Goal: Check status: Check status

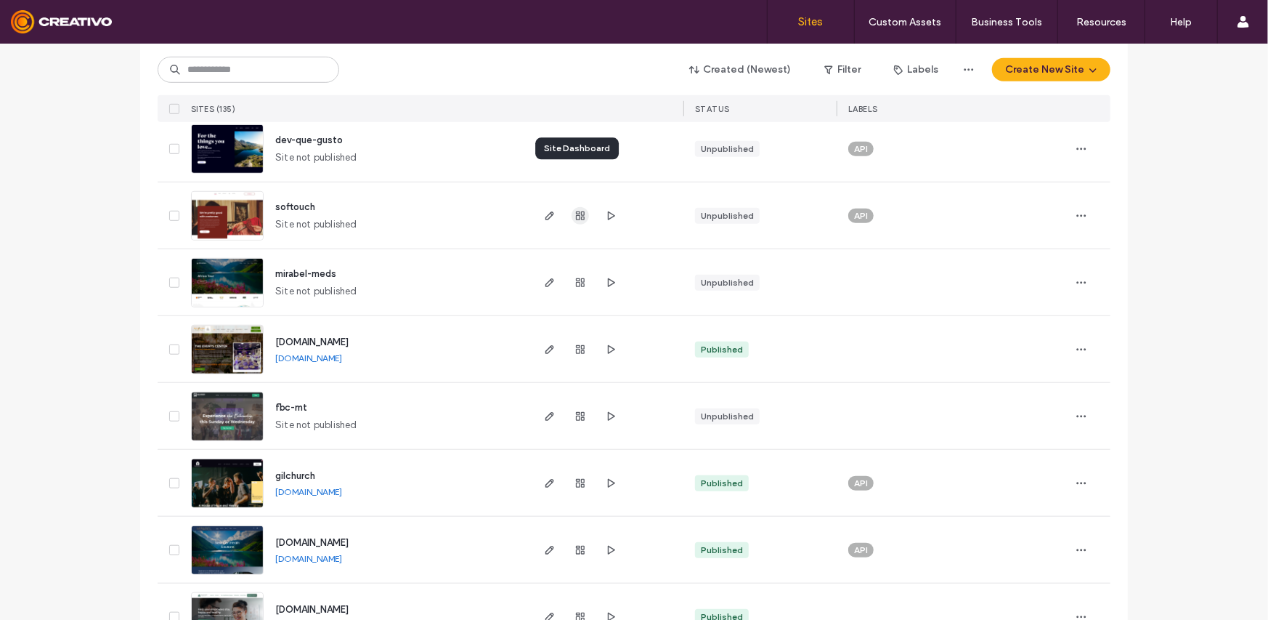
scroll to position [678, 0]
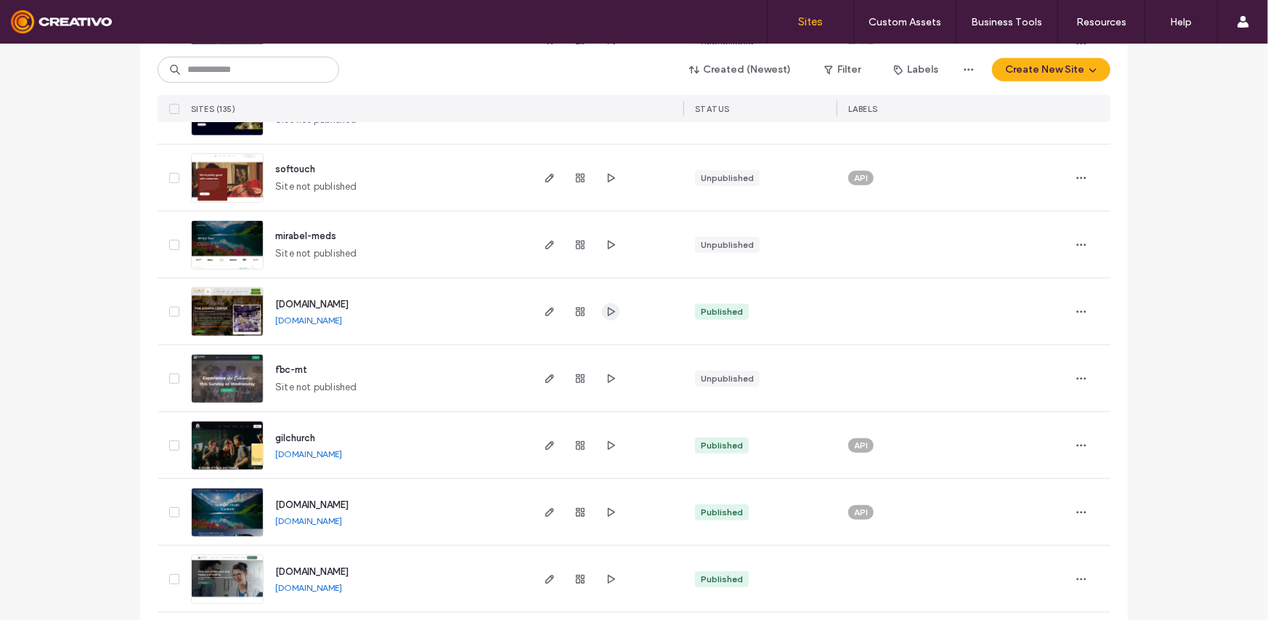
click at [605, 315] on icon "button" at bounding box center [611, 312] width 12 height 12
click at [609, 379] on icon "button" at bounding box center [611, 379] width 12 height 12
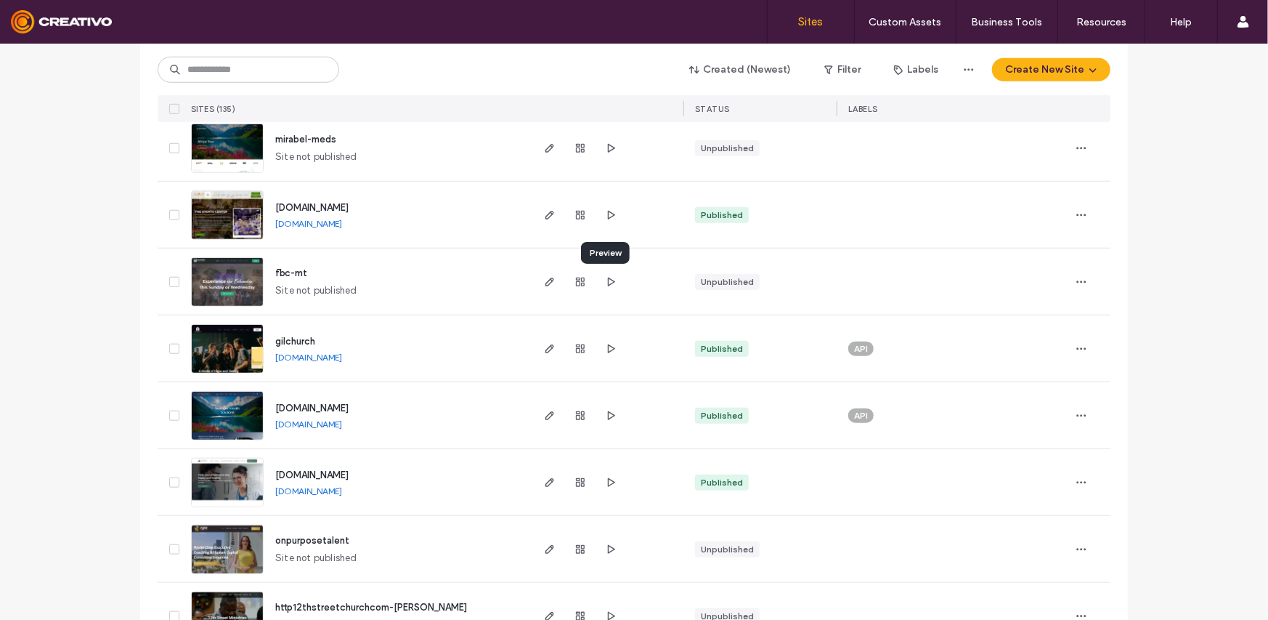
click at [601, 271] on div at bounding box center [580, 281] width 78 height 66
click at [605, 276] on icon "button" at bounding box center [611, 282] width 12 height 12
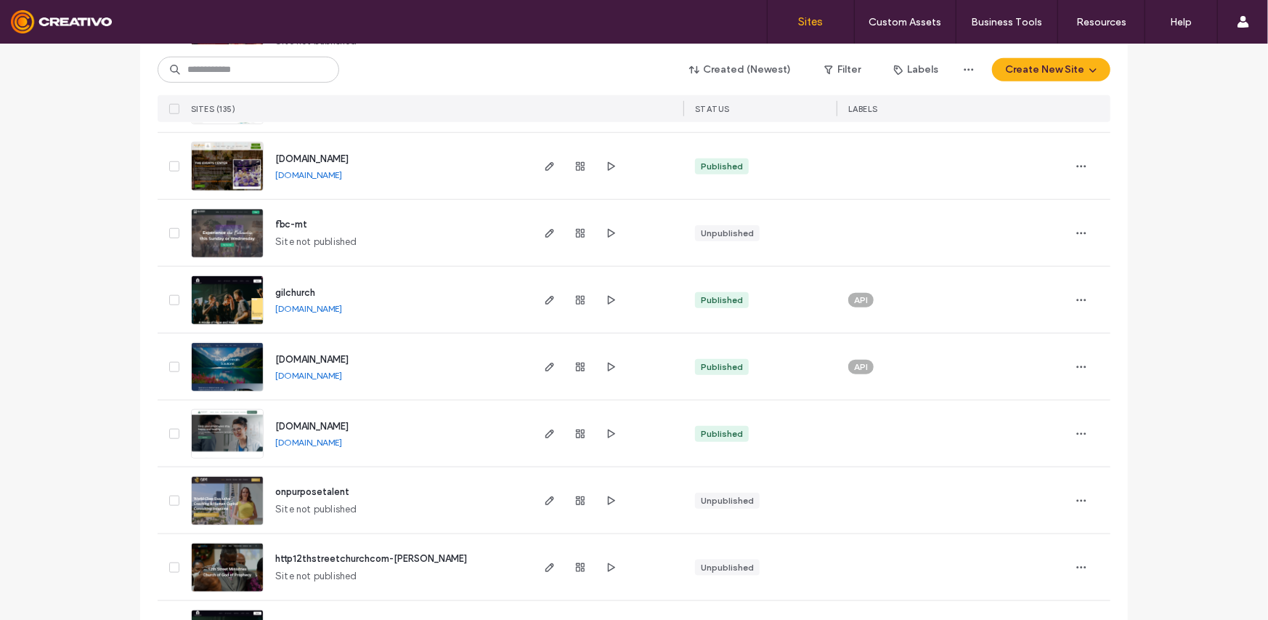
scroll to position [872, 0]
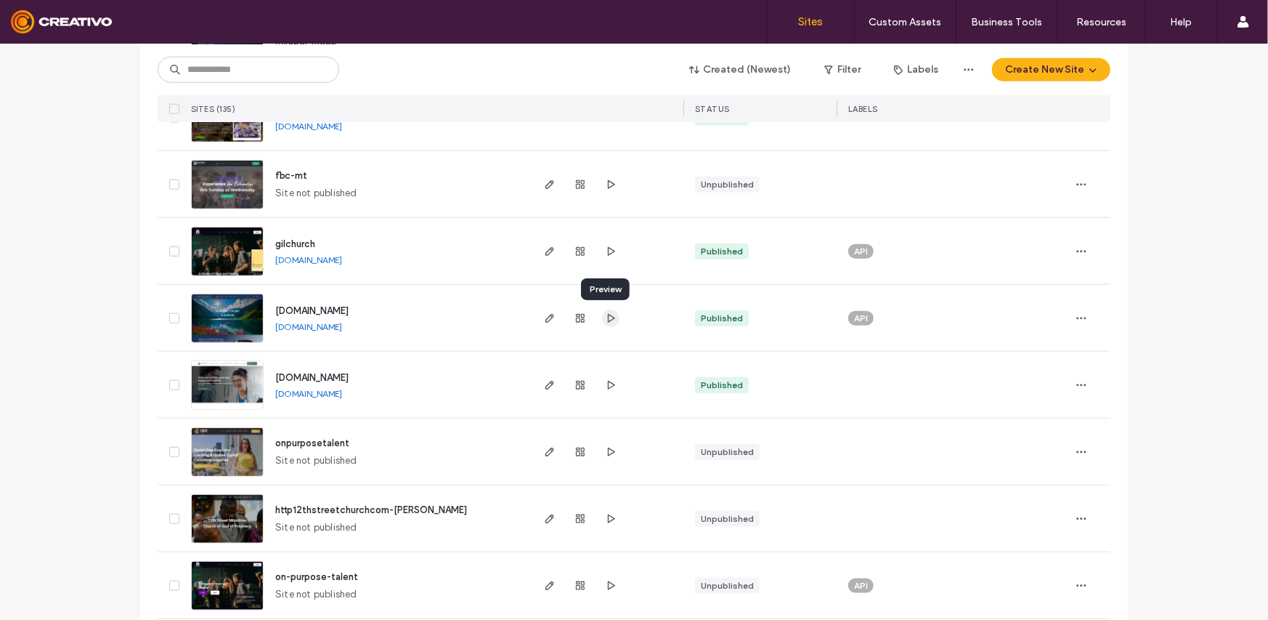
click at [608, 320] on use "button" at bounding box center [611, 317] width 7 height 9
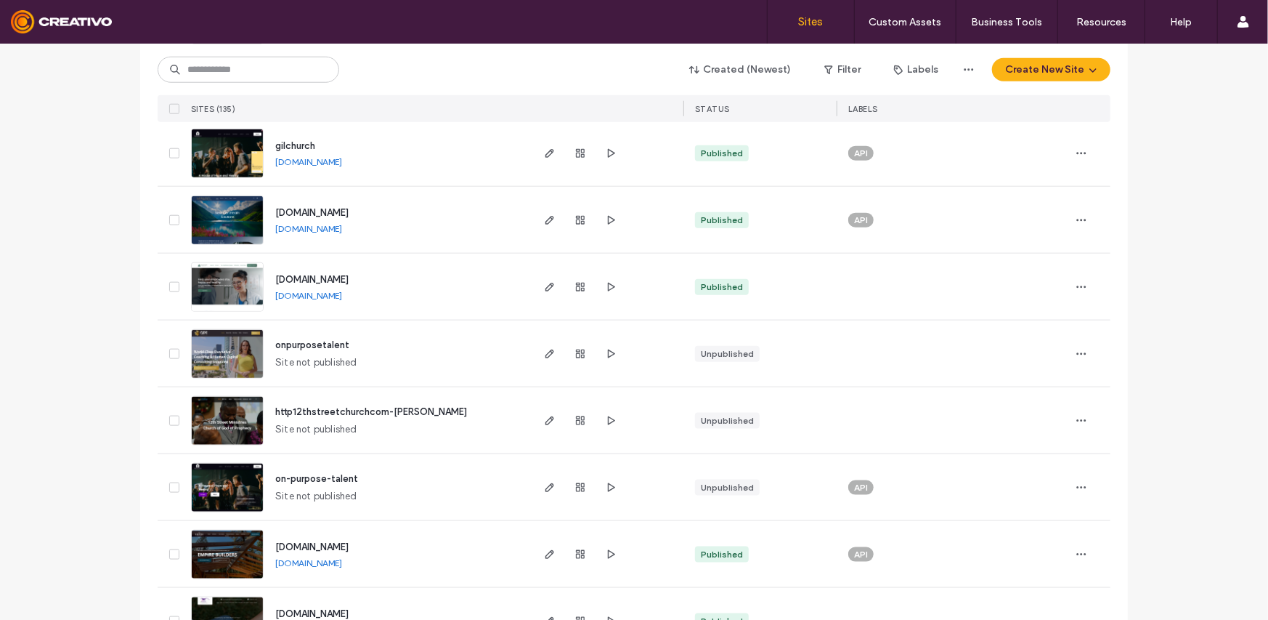
scroll to position [968, 0]
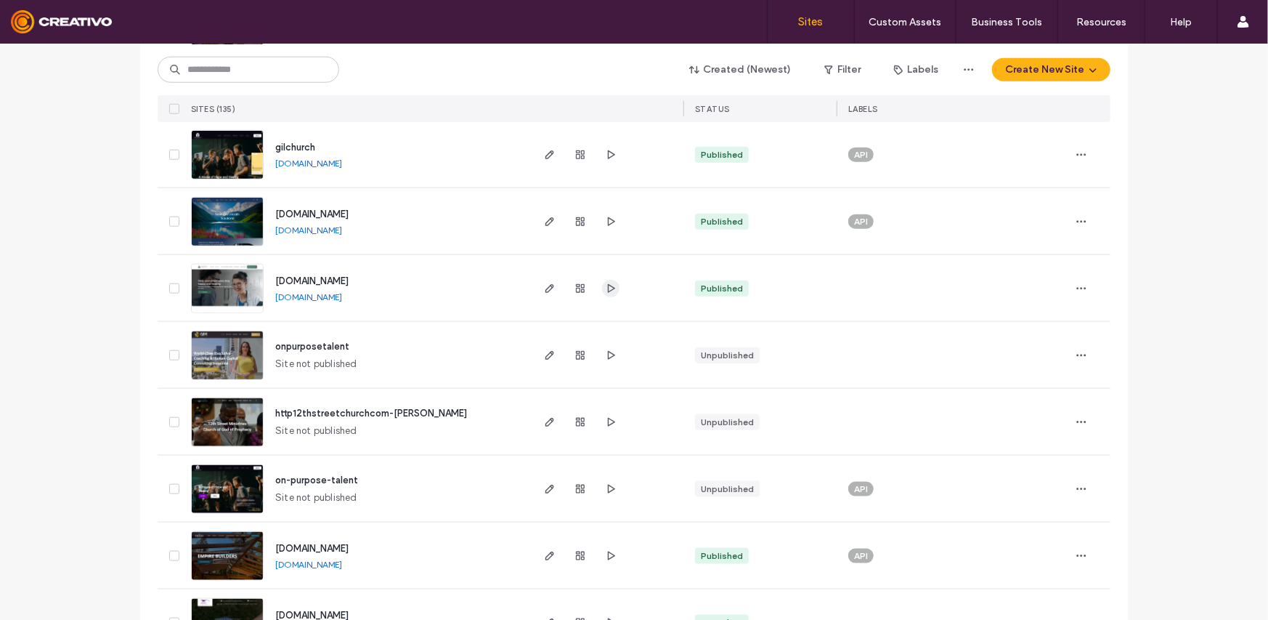
click at [609, 286] on use "button" at bounding box center [611, 287] width 7 height 9
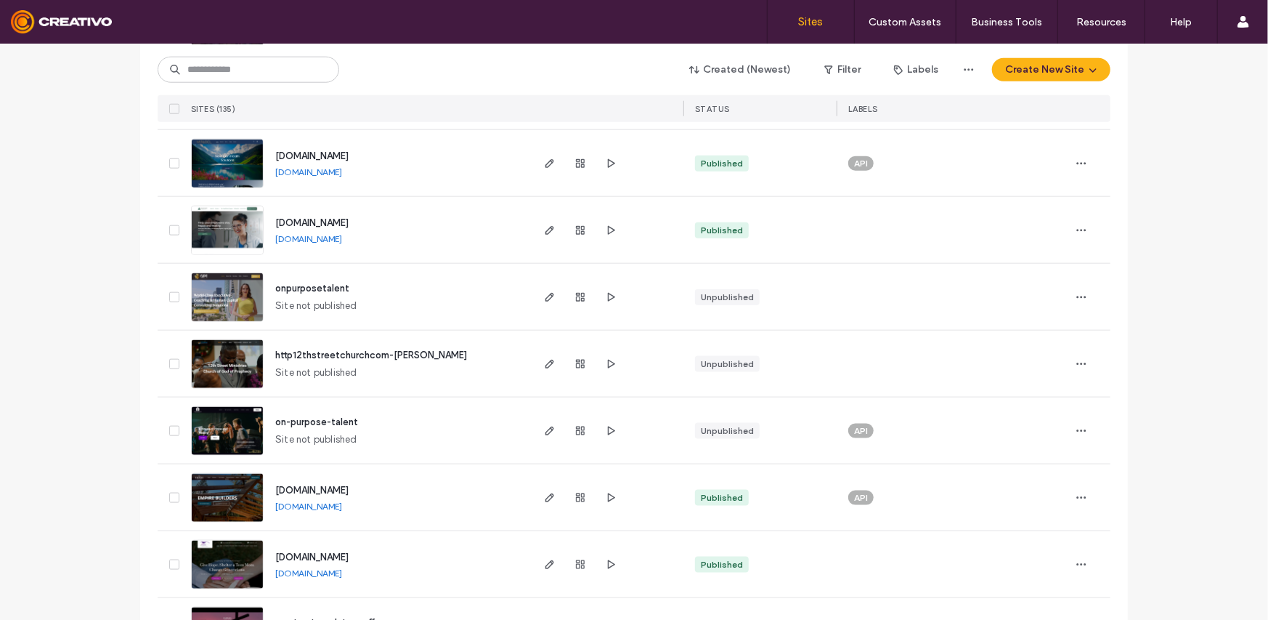
scroll to position [1065, 0]
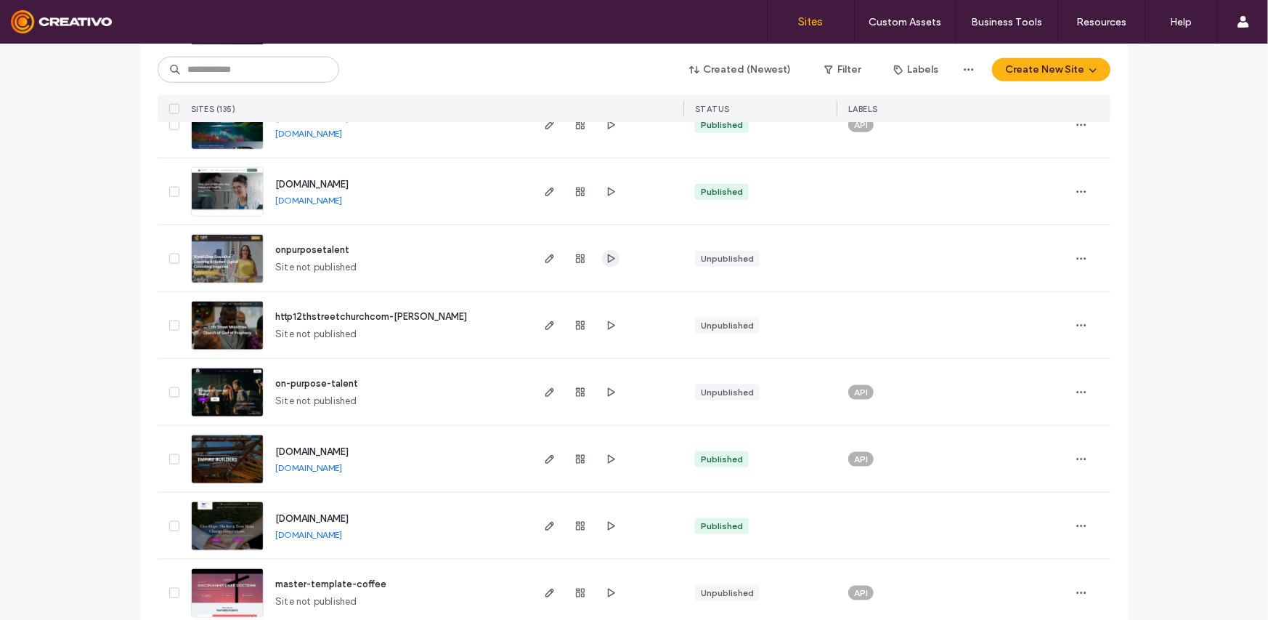
click at [607, 256] on icon "button" at bounding box center [611, 259] width 12 height 12
click at [605, 323] on icon "button" at bounding box center [611, 326] width 12 height 12
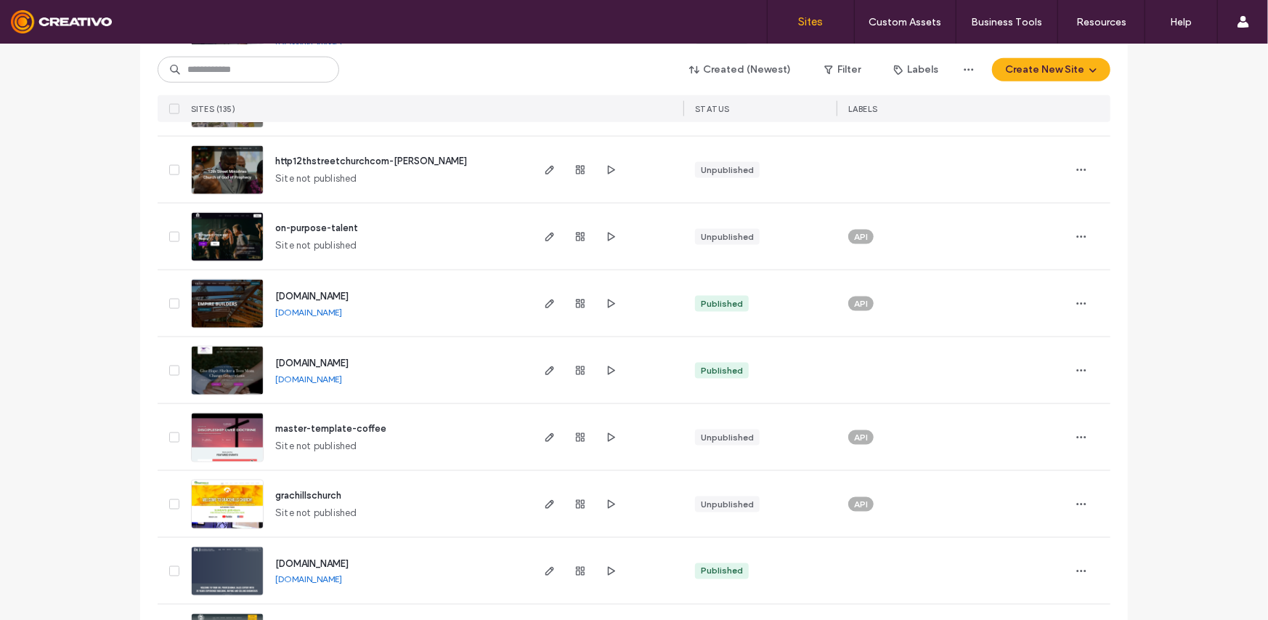
scroll to position [1259, 0]
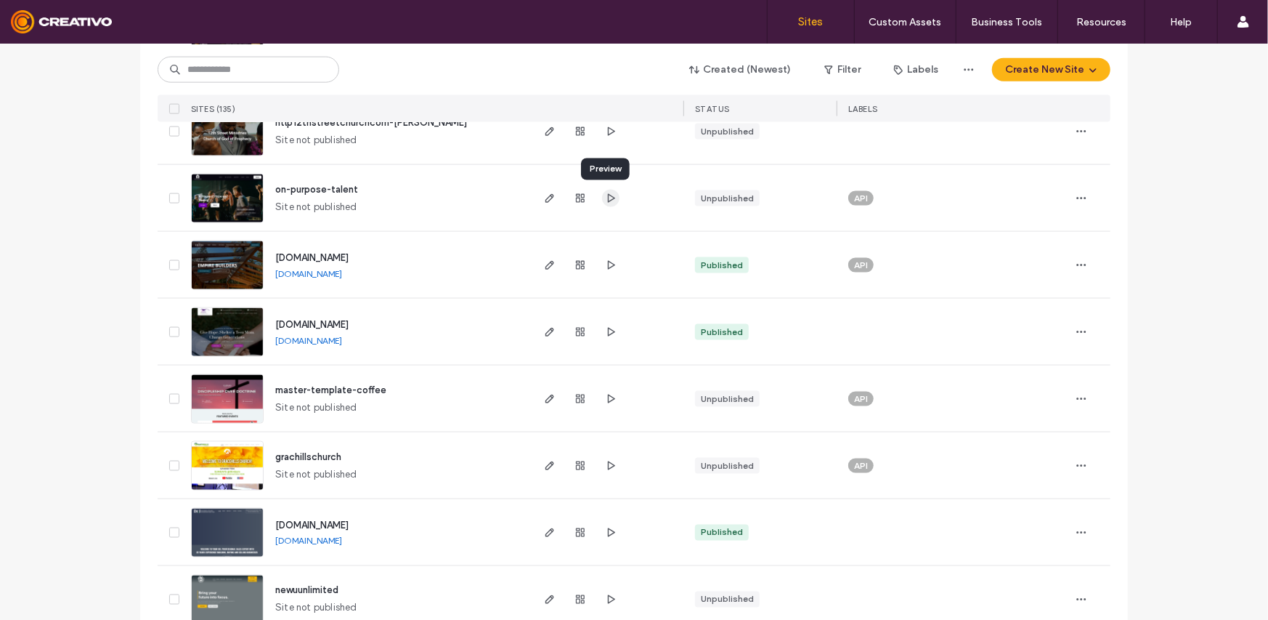
click at [612, 193] on span "button" at bounding box center [610, 198] width 17 height 17
click at [608, 334] on use "button" at bounding box center [611, 331] width 7 height 9
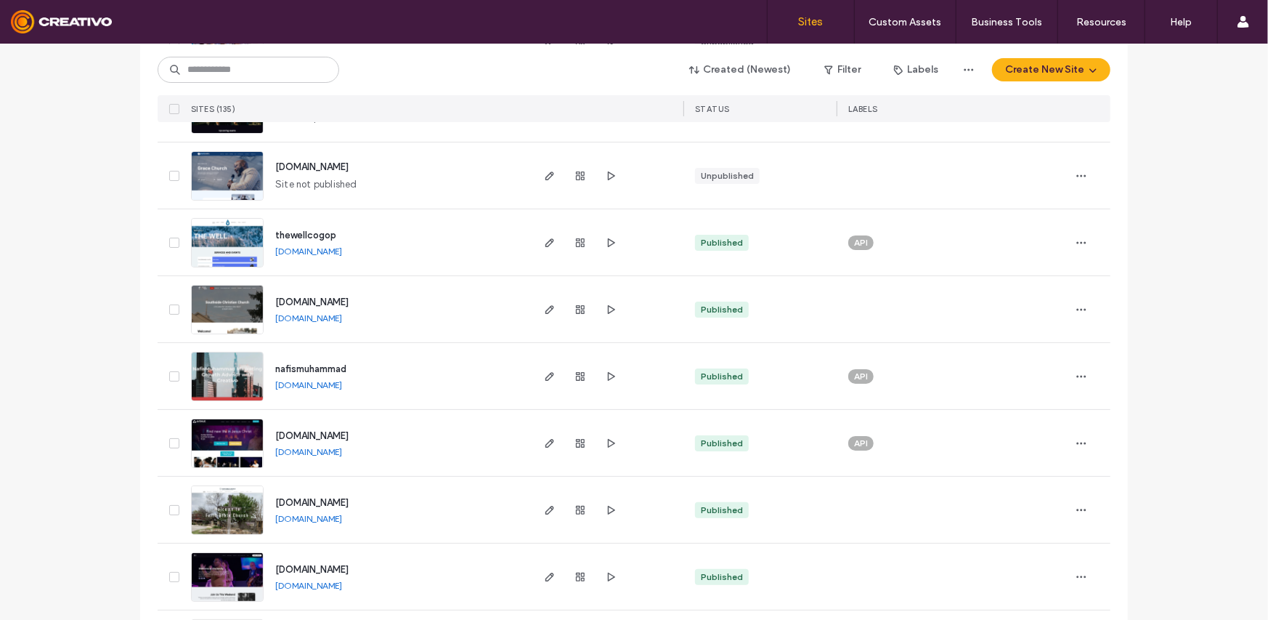
scroll to position [3778, 0]
